Goal: Obtain resource: Download file/media

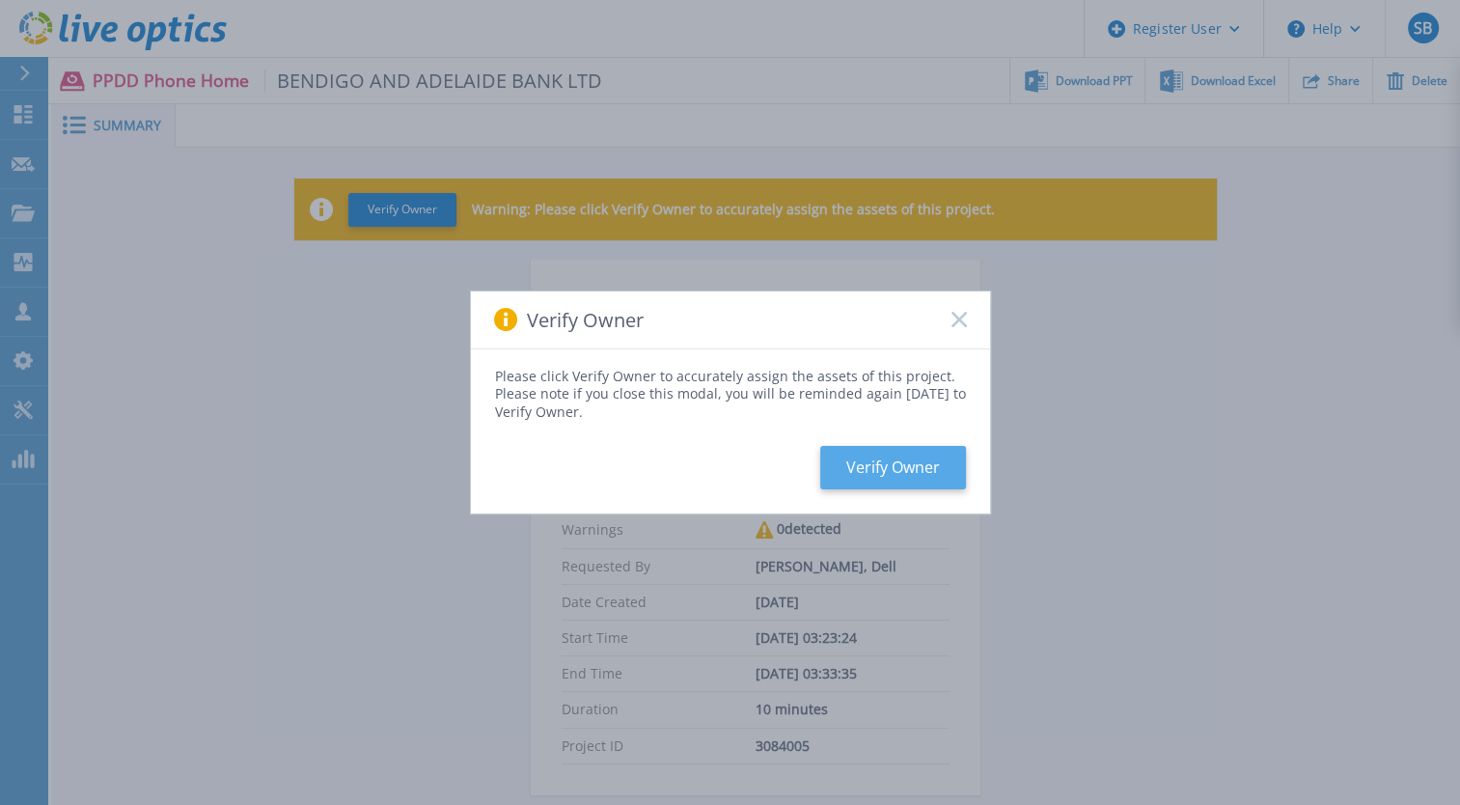
click at [934, 464] on button "Verify Owner" at bounding box center [893, 467] width 146 height 43
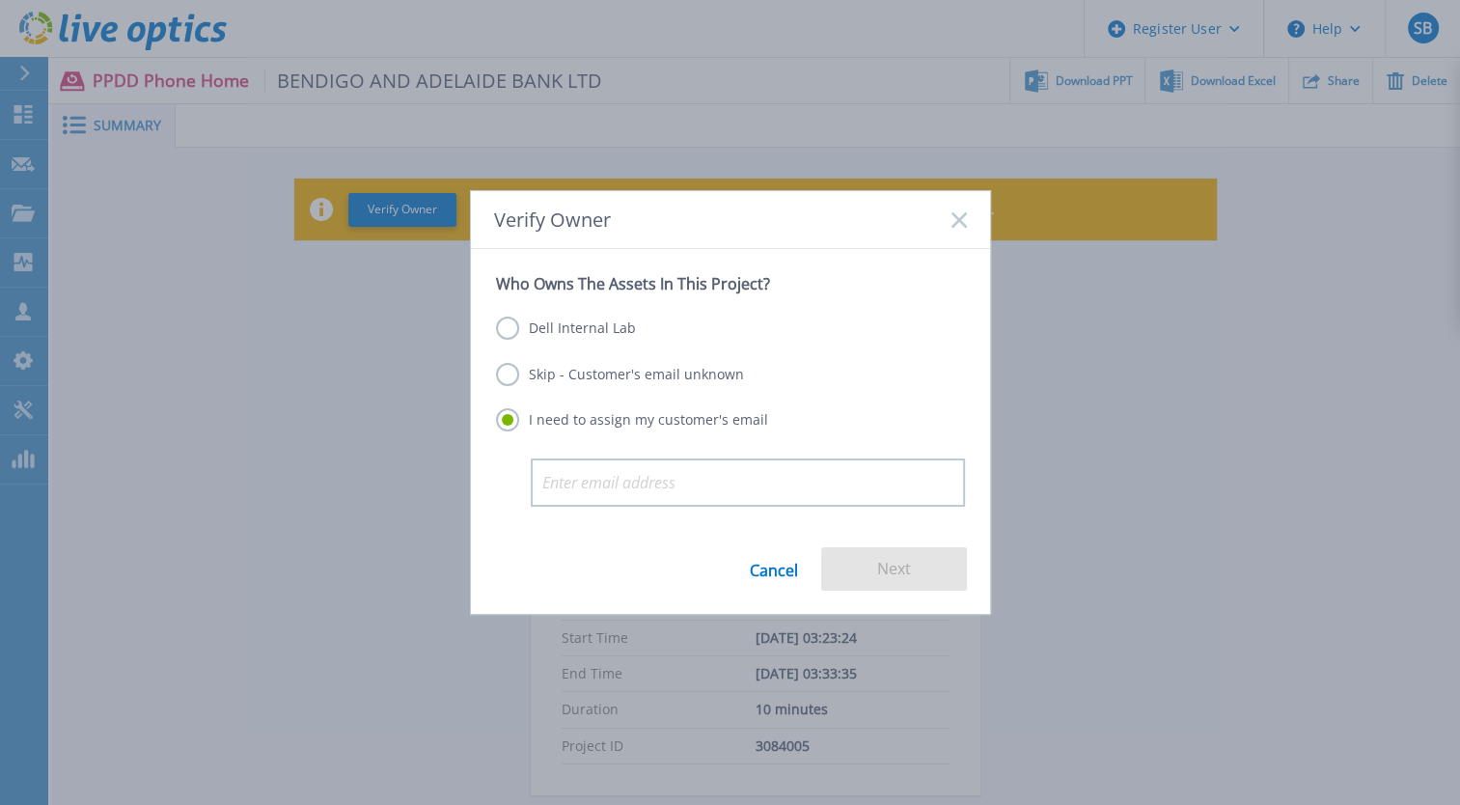
click at [561, 340] on label "Dell Internal Lab" at bounding box center [566, 327] width 140 height 23
click at [0, 0] on input "Dell Internal Lab" at bounding box center [0, 0] width 0 height 0
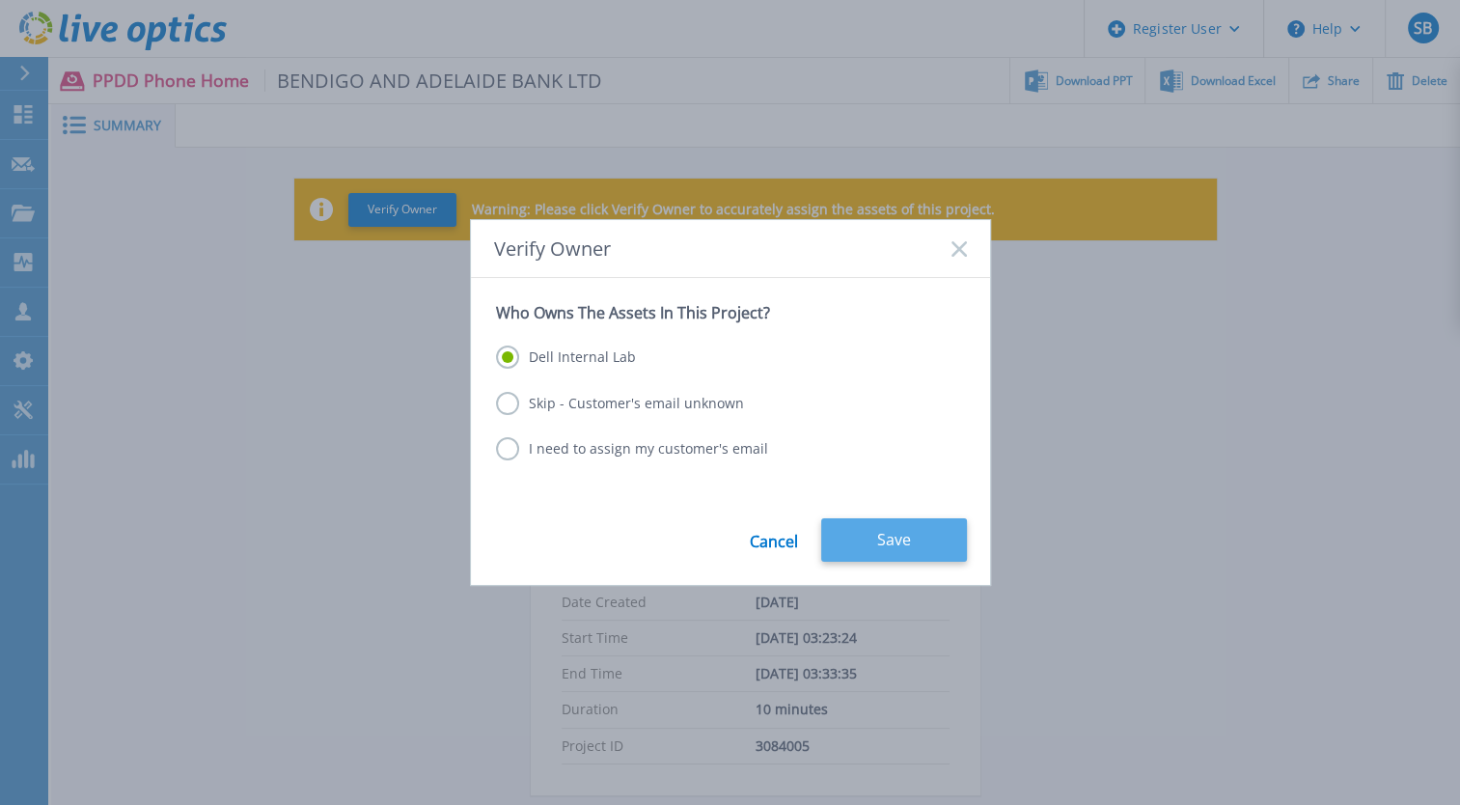
click at [943, 553] on button "Save" at bounding box center [894, 539] width 146 height 43
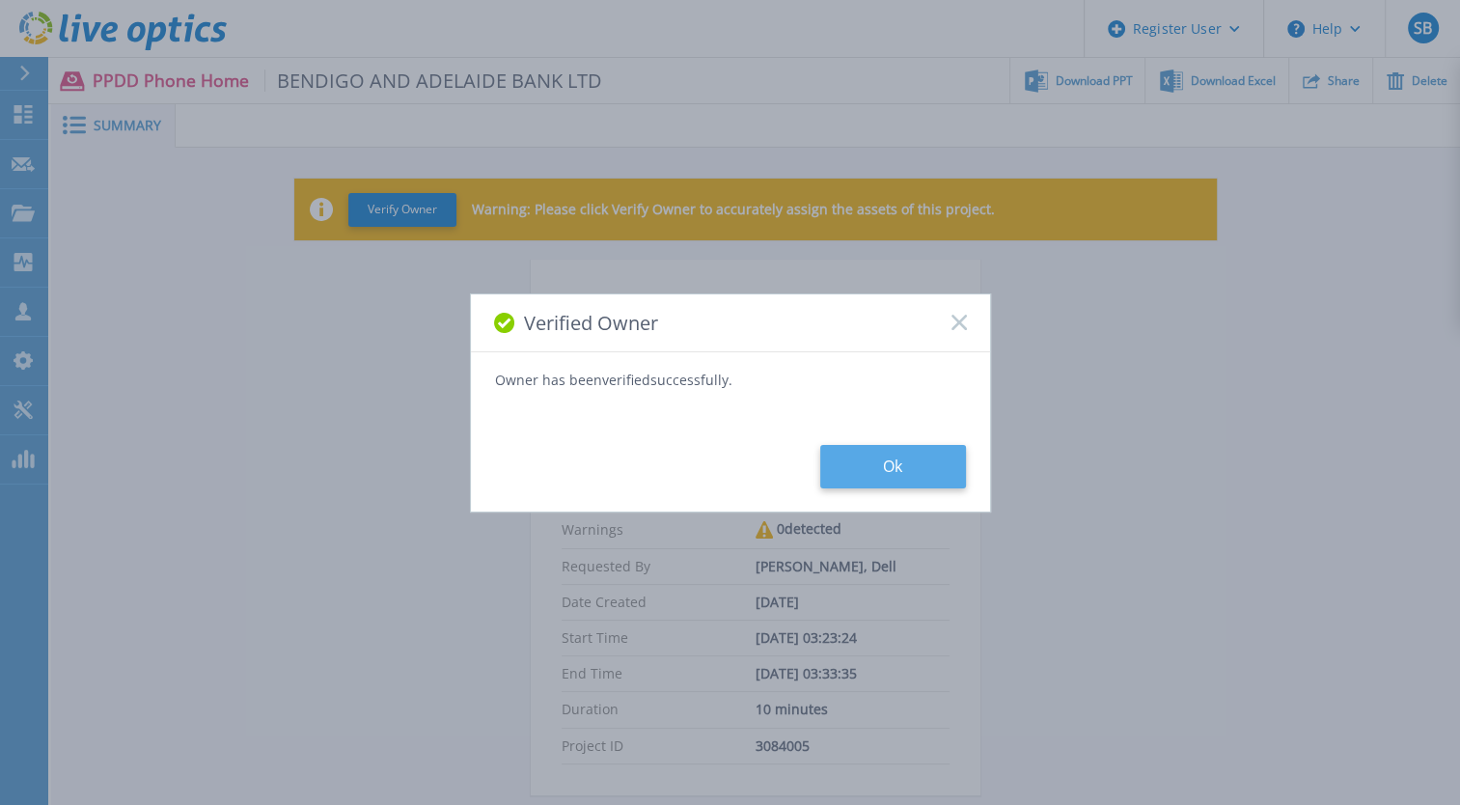
click at [880, 474] on button "Ok" at bounding box center [893, 466] width 146 height 43
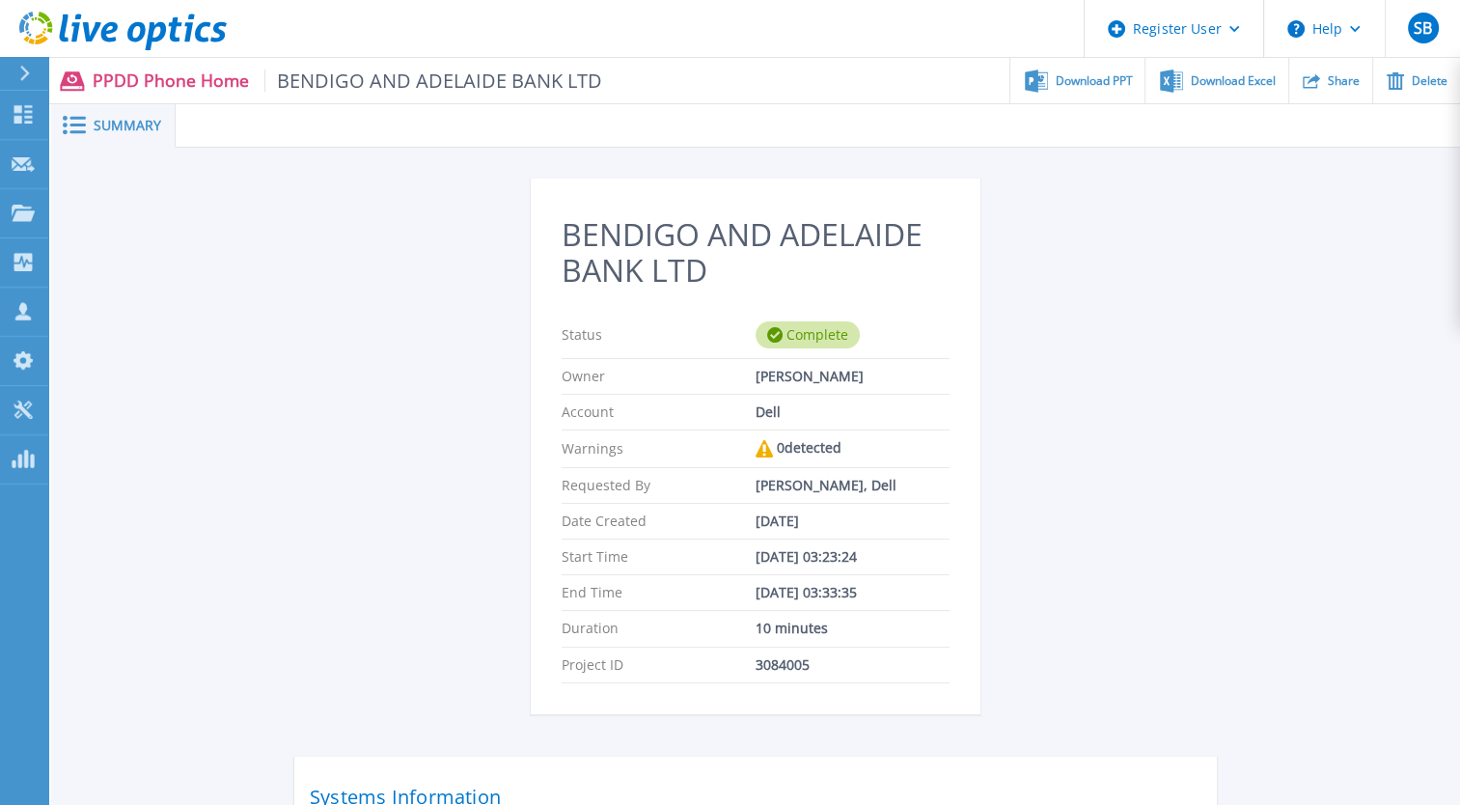
click at [1363, 715] on div "BENDIGO AND ADELAIDE BANK LTD Status Complete Owner [PERSON_NAME] Account Dell …" at bounding box center [755, 560] width 1408 height 825
click at [1405, 276] on div "BENDIGO AND ADELAIDE BANK LTD Status Complete Owner Shambhavi Bhagat Account De…" at bounding box center [755, 560] width 1408 height 825
click at [1112, 74] on span "Download PPT" at bounding box center [1093, 80] width 77 height 12
click at [582, 237] on h2 "BENDIGO AND ADELAIDE BANK LTD" at bounding box center [755, 252] width 388 height 71
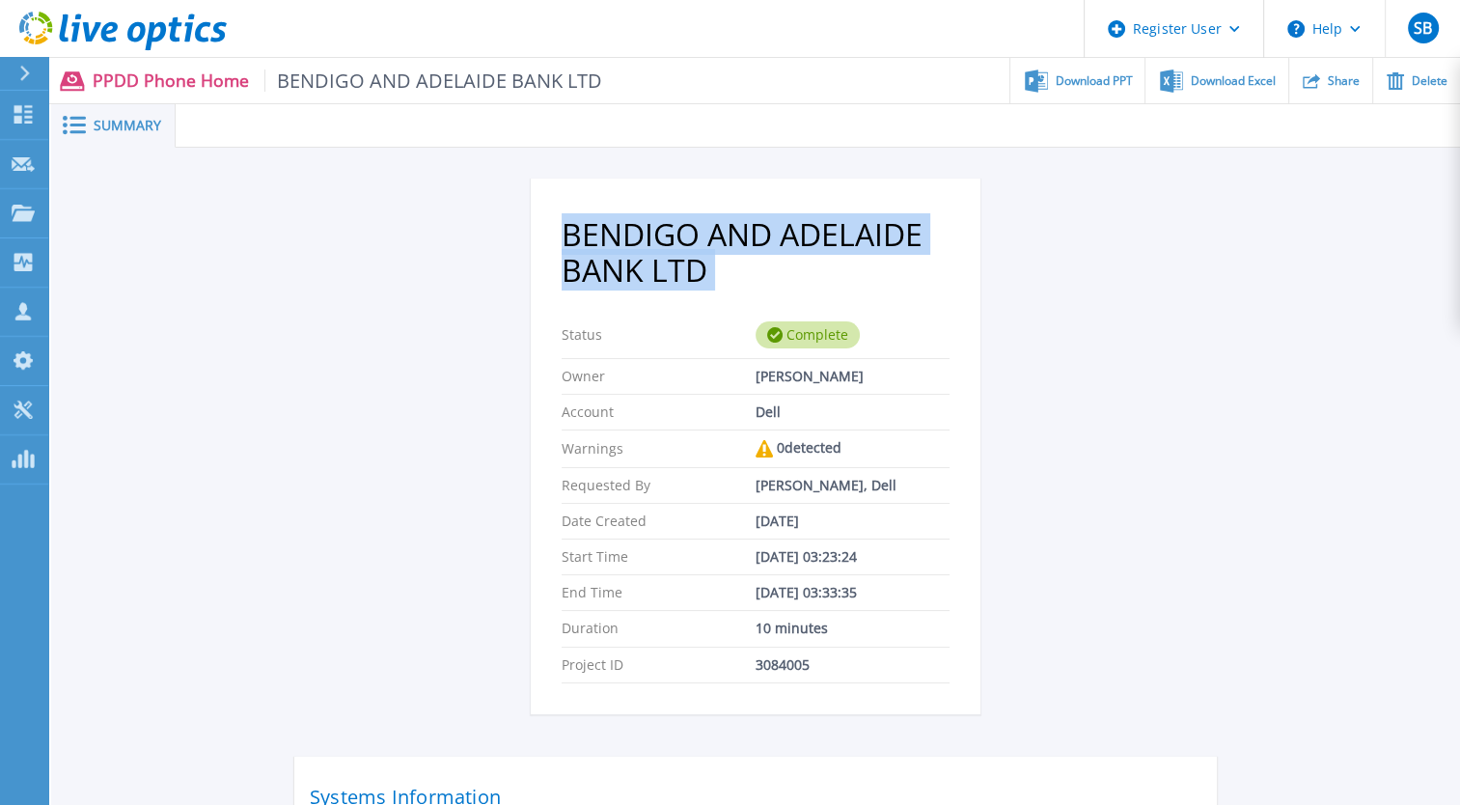
click at [582, 237] on h2 "BENDIGO AND ADELAIDE BANK LTD" at bounding box center [755, 252] width 388 height 71
copy h2 "BENDIGO AND ADELAIDE BANK LTD"
